Goal: Book appointment/travel/reservation

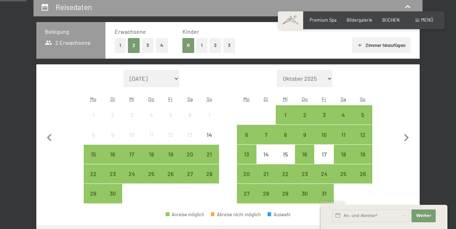
scroll to position [139, 0]
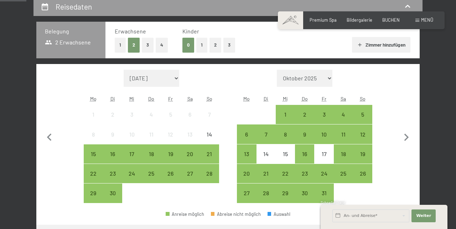
click at [414, 137] on icon "button" at bounding box center [406, 137] width 15 height 15
select select "2025-10-01"
select select "2025-11-01"
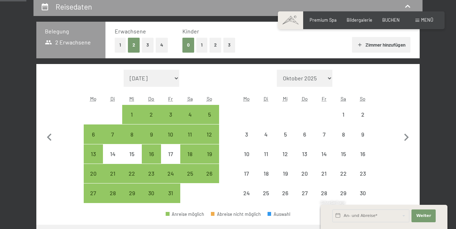
click at [412, 135] on icon "button" at bounding box center [406, 137] width 15 height 15
select select "2025-11-01"
select select "2025-12-01"
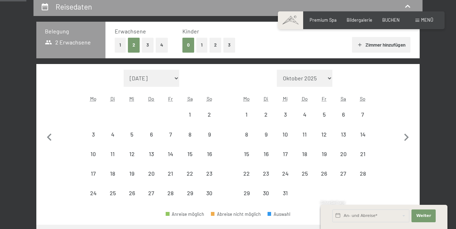
click at [409, 138] on icon "button" at bounding box center [406, 137] width 15 height 15
select select "2025-12-01"
select select "2026-01-01"
click at [407, 138] on icon "button" at bounding box center [406, 137] width 5 height 7
select select "2026-01-01"
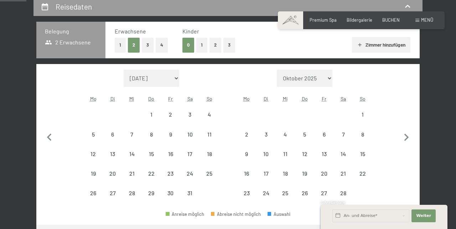
select select "2026-02-01"
select select "2026-01-01"
select select "2026-02-01"
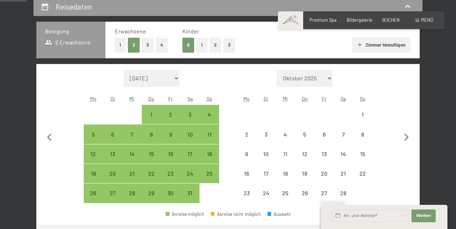
select select "2026-01-01"
select select "2026-02-01"
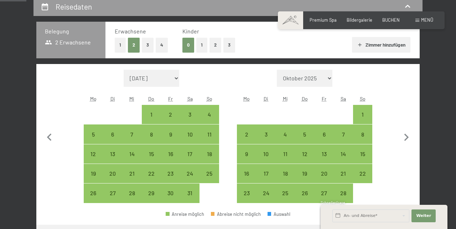
click at [363, 155] on div "15" at bounding box center [363, 160] width 18 height 18
select select "2026-01-01"
select select "2026-02-01"
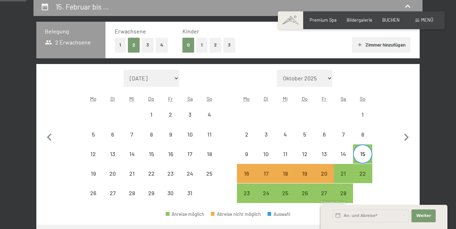
click at [326, 175] on div "20" at bounding box center [324, 180] width 18 height 18
select select "2026-01-01"
select select "2026-02-01"
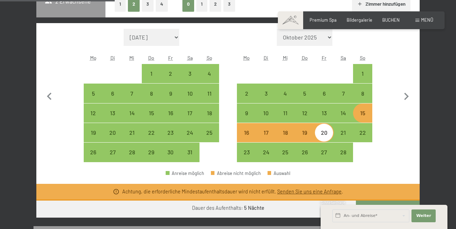
scroll to position [180, 0]
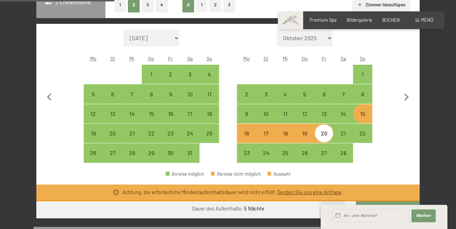
click at [367, 115] on div "15" at bounding box center [363, 120] width 18 height 18
select select "2026-01-01"
select select "2026-02-01"
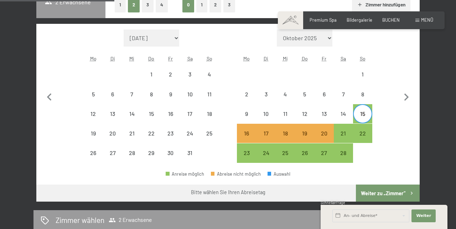
click at [343, 136] on div "21" at bounding box center [343, 140] width 18 height 18
select select "2026-01-01"
select select "2026-02-01"
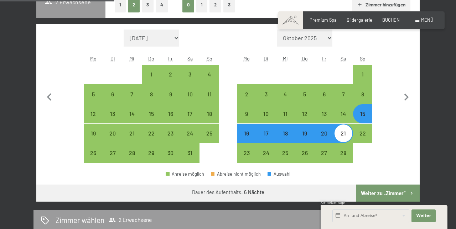
click at [393, 194] on button "Weiter zu „Zimmer“" at bounding box center [388, 193] width 64 height 17
select select "2026-01-01"
select select "2026-02-01"
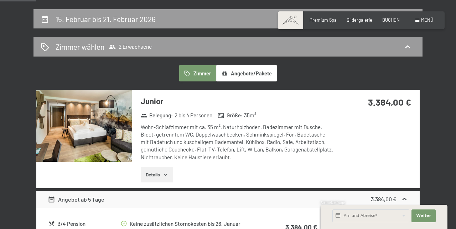
scroll to position [125, 0]
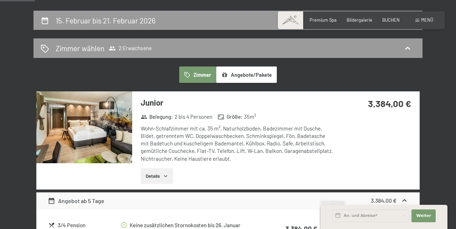
click at [131, 113] on img at bounding box center [84, 128] width 96 height 72
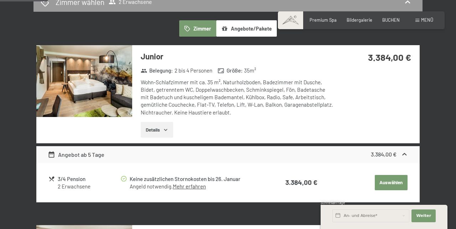
scroll to position [172, 0]
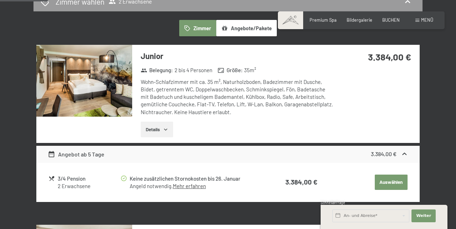
click at [394, 180] on button "Auswählen" at bounding box center [391, 183] width 33 height 16
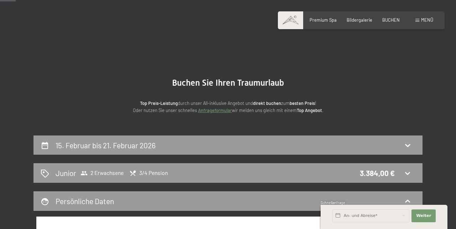
scroll to position [0, 0]
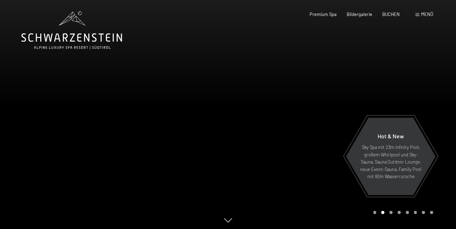
click at [432, 14] on span "Menü" at bounding box center [427, 14] width 12 height 6
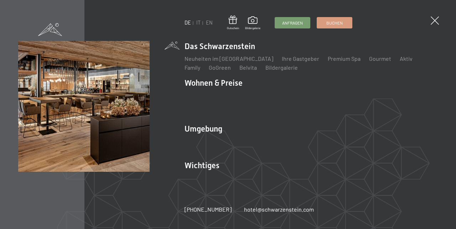
click at [229, 88] on li "Wohnen & Preise Inklusivleistungen Zimmer & Preise Liste Angebote Liste Familie…" at bounding box center [311, 98] width 253 height 40
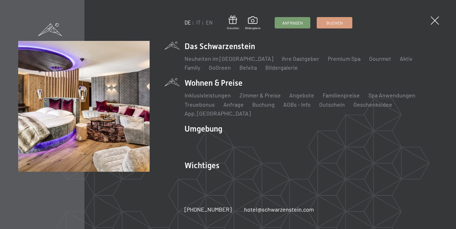
click at [300, 99] on link "Angebote" at bounding box center [301, 95] width 25 height 7
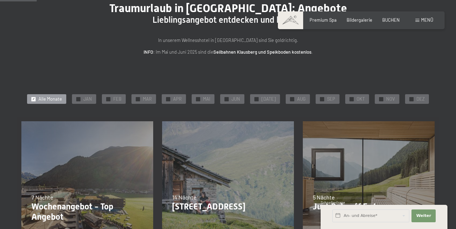
scroll to position [83, 0]
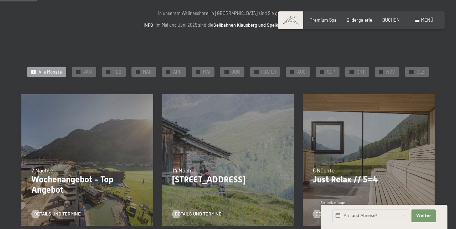
click at [120, 67] on div "✓ FEB" at bounding box center [114, 72] width 24 height 10
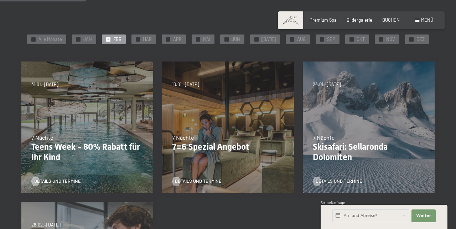
scroll to position [127, 0]
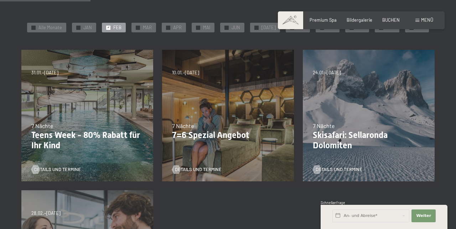
click at [211, 31] on div "✓ MAI" at bounding box center [203, 28] width 23 height 10
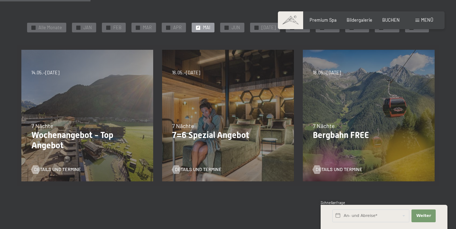
click at [228, 28] on span "✓" at bounding box center [226, 28] width 2 height 4
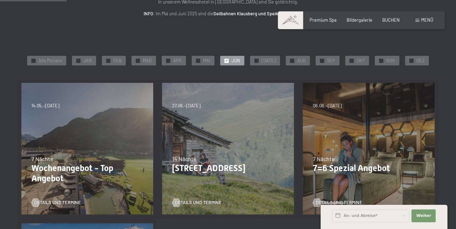
scroll to position [93, 0]
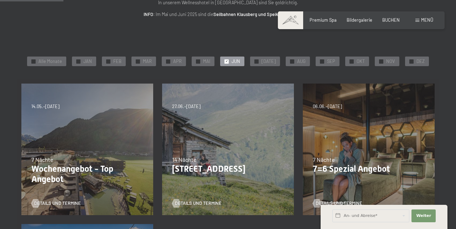
click at [258, 62] on span "✓" at bounding box center [256, 61] width 2 height 4
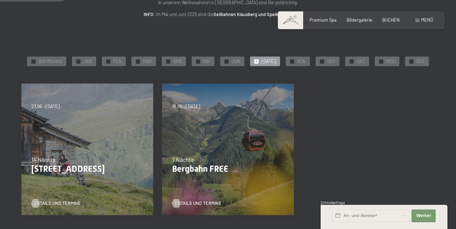
click at [290, 62] on div at bounding box center [292, 61] width 4 height 4
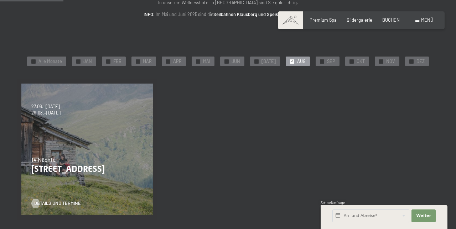
click at [327, 62] on span "SEP" at bounding box center [331, 61] width 8 height 6
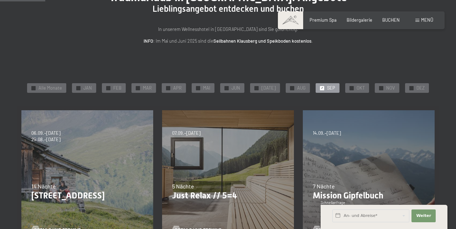
scroll to position [66, 0]
click at [357, 87] on span "OKT" at bounding box center [361, 88] width 8 height 6
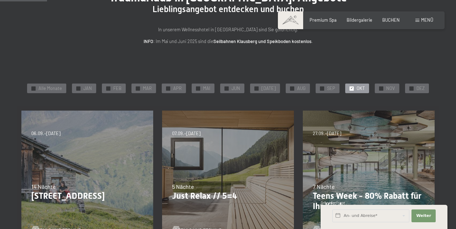
click at [88, 88] on span "JAN" at bounding box center [87, 88] width 9 height 6
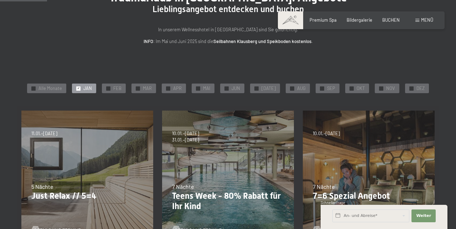
click at [110, 89] on span "✓" at bounding box center [108, 89] width 2 height 4
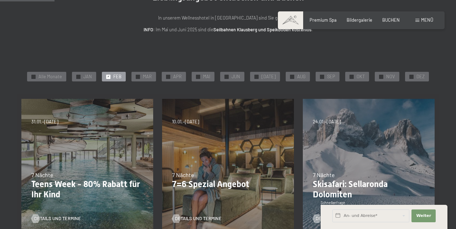
scroll to position [77, 0]
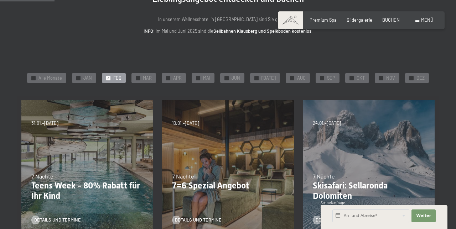
click at [328, 74] on div "✓ SEP" at bounding box center [328, 78] width 24 height 10
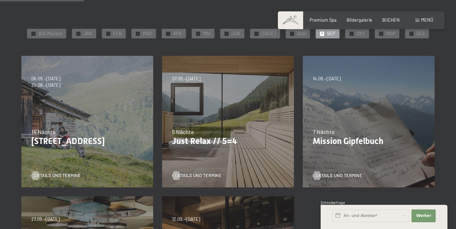
scroll to position [122, 0]
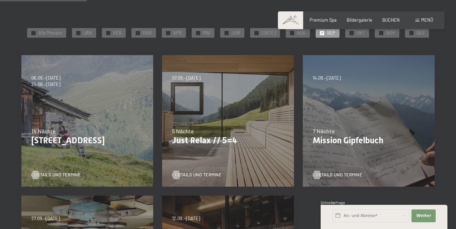
click at [248, 142] on p "Just Relax // 5=4" at bounding box center [228, 141] width 112 height 10
click at [204, 176] on span "Details und Termine" at bounding box center [198, 175] width 47 height 6
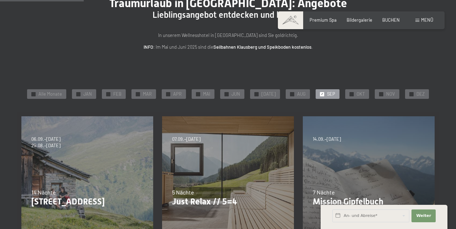
scroll to position [0, 0]
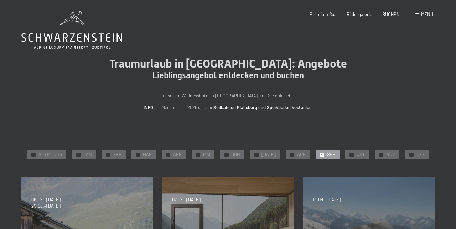
click at [359, 155] on span "OKT" at bounding box center [361, 155] width 8 height 6
